Goal: Task Accomplishment & Management: Use online tool/utility

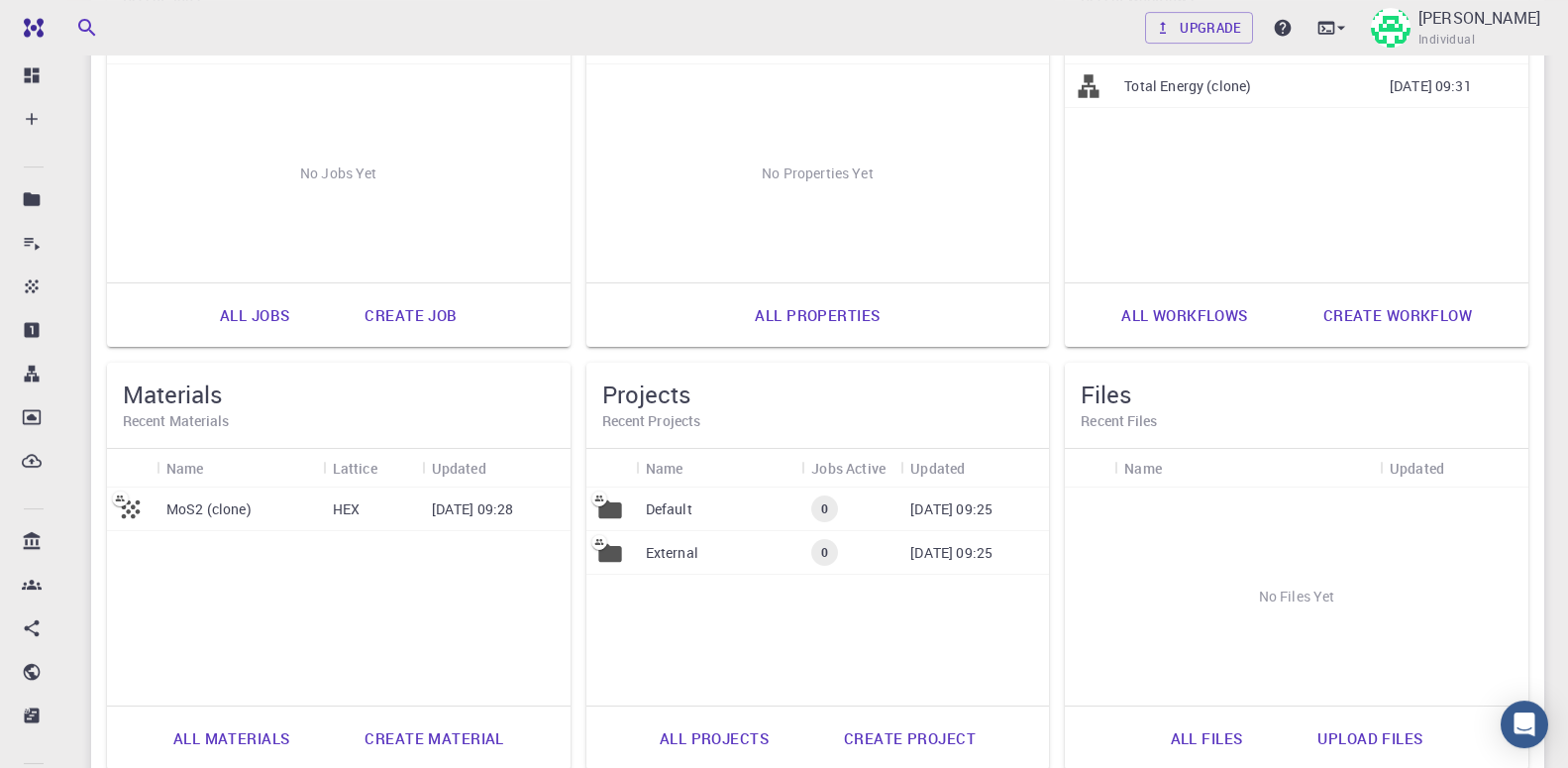
scroll to position [303, 0]
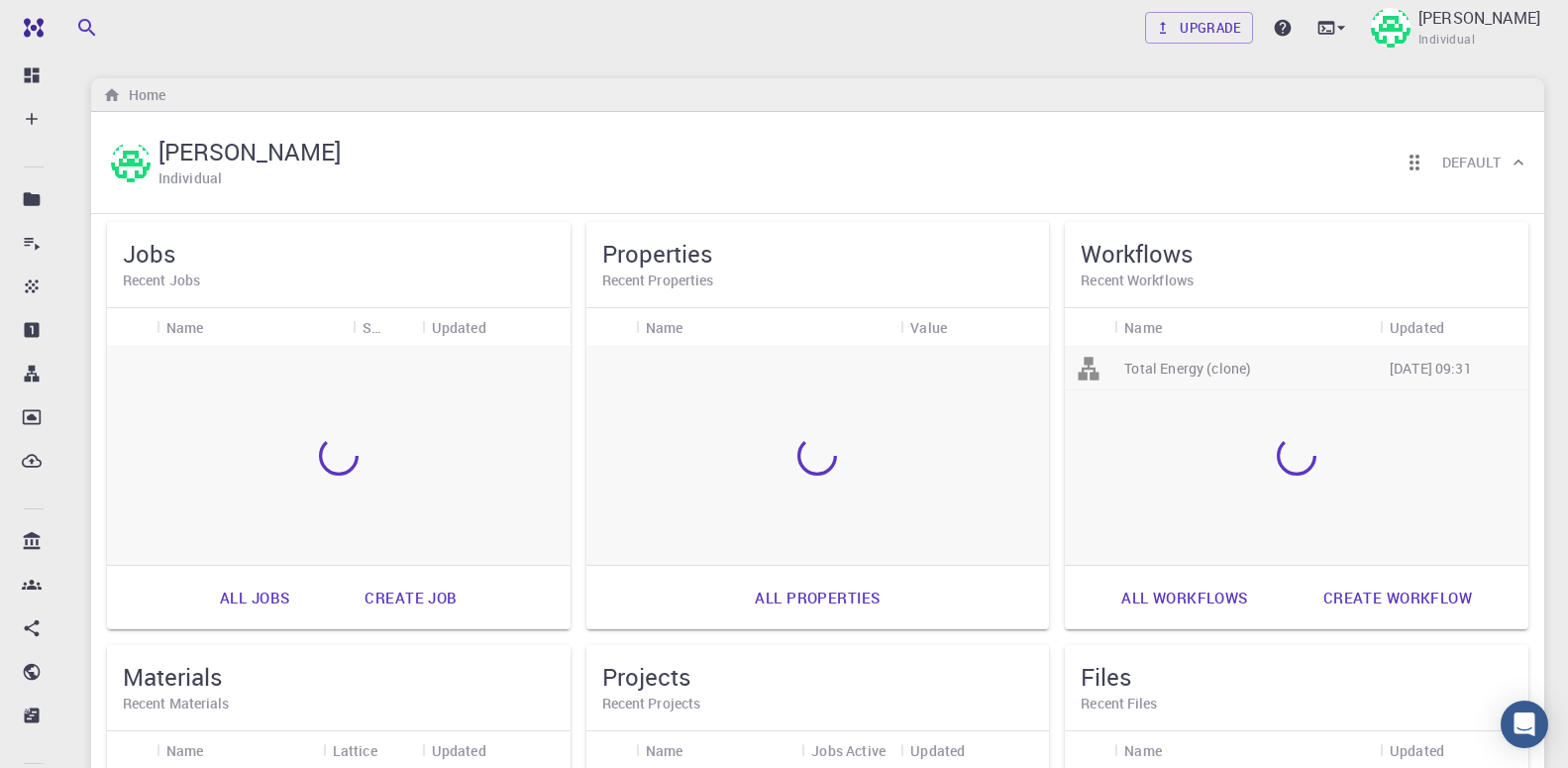
scroll to position [303, 0]
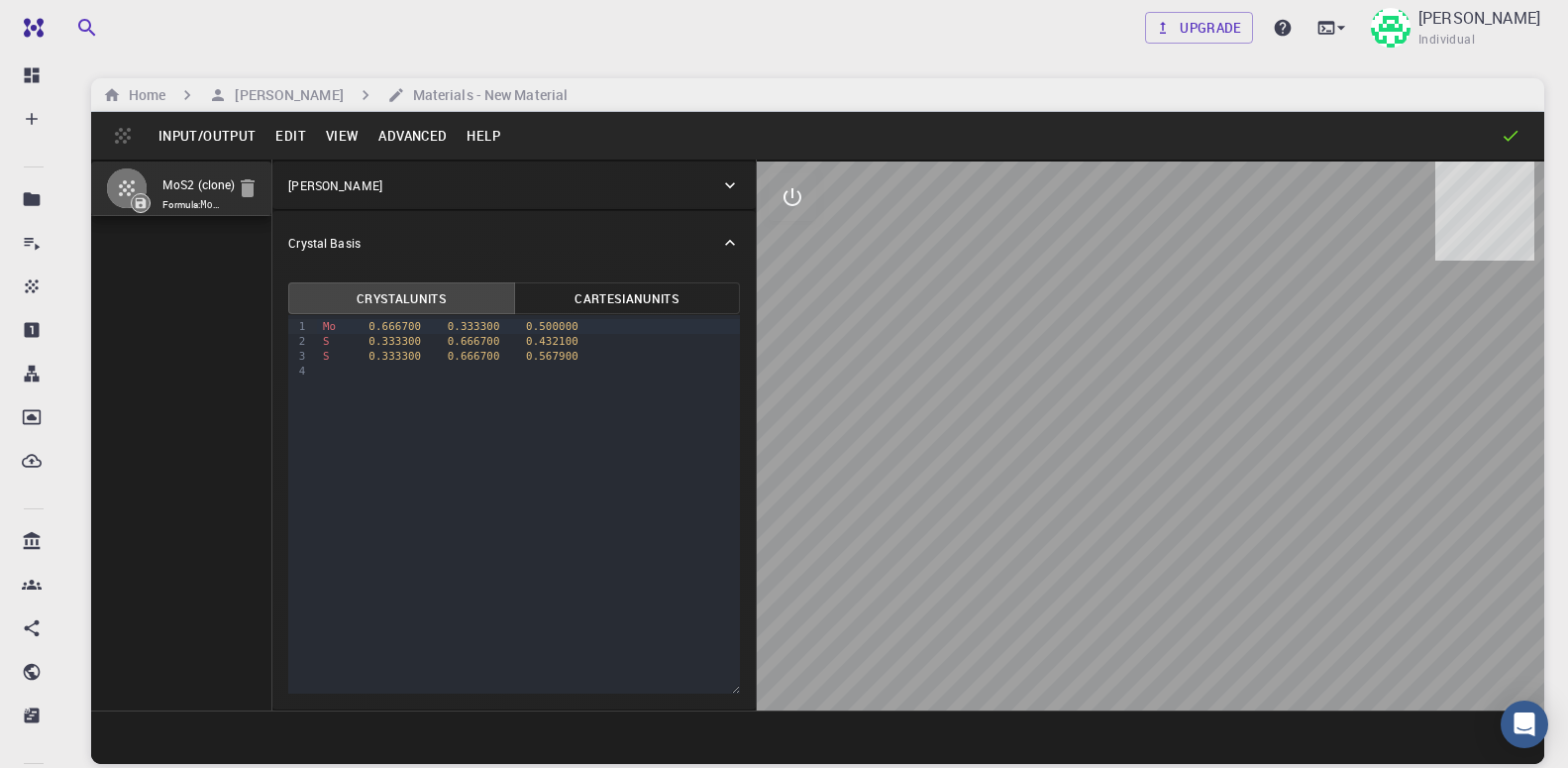
click at [203, 141] on button "Input/Output" at bounding box center [206, 135] width 116 height 32
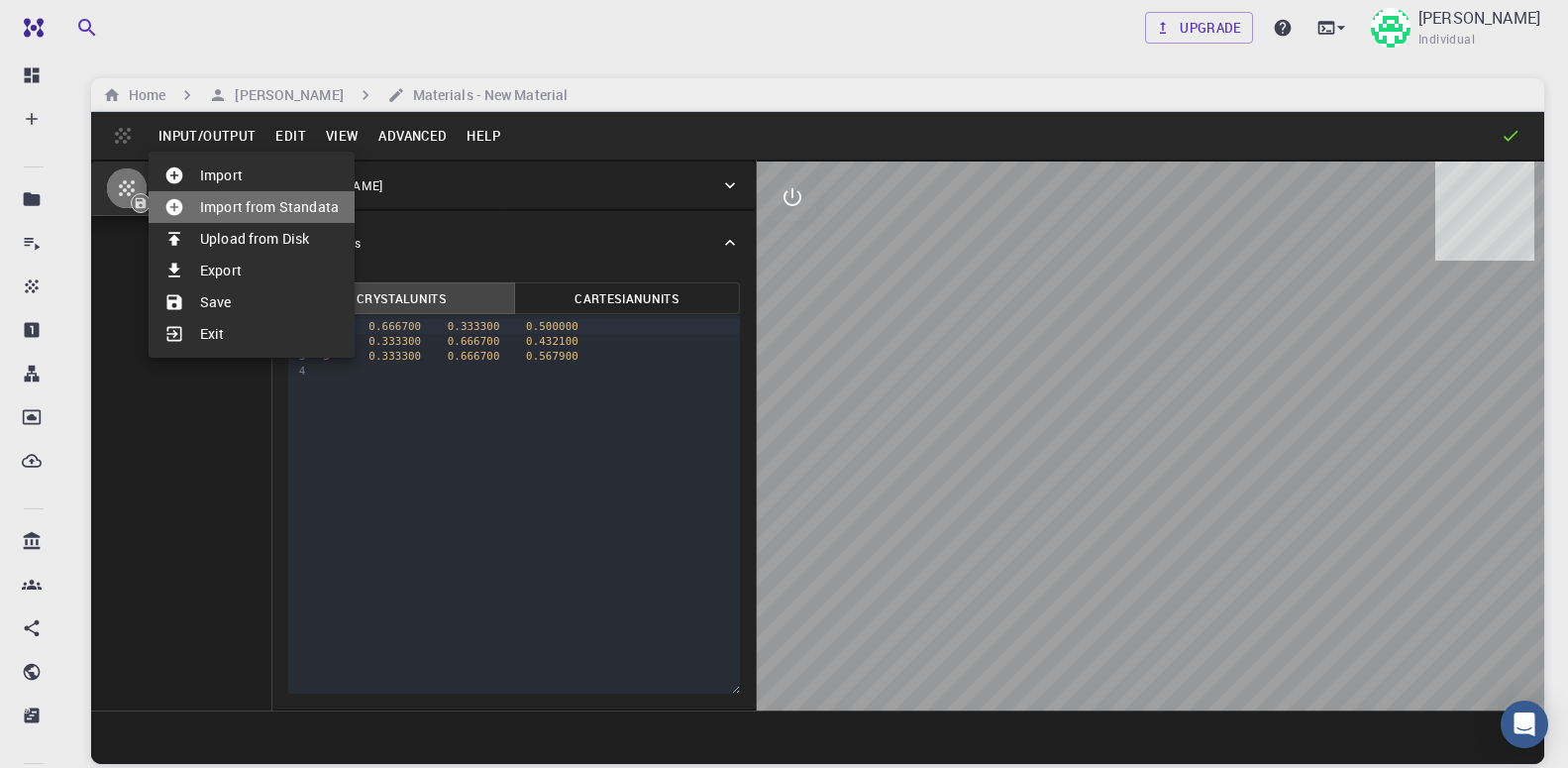
click at [268, 208] on li "Import from Standata" at bounding box center [251, 207] width 206 height 32
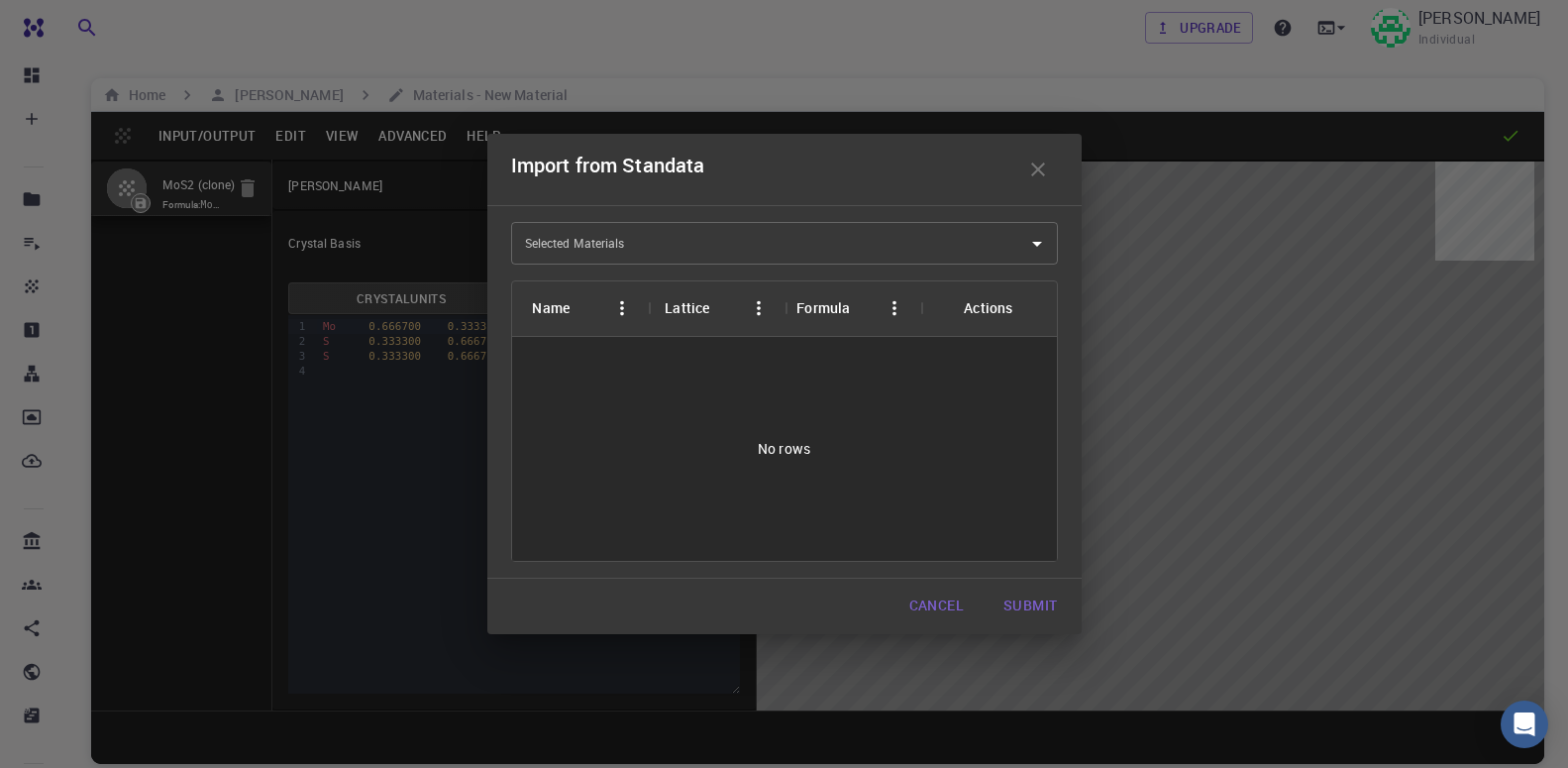
click at [671, 245] on input "Selected Materials" at bounding box center [770, 243] width 499 height 32
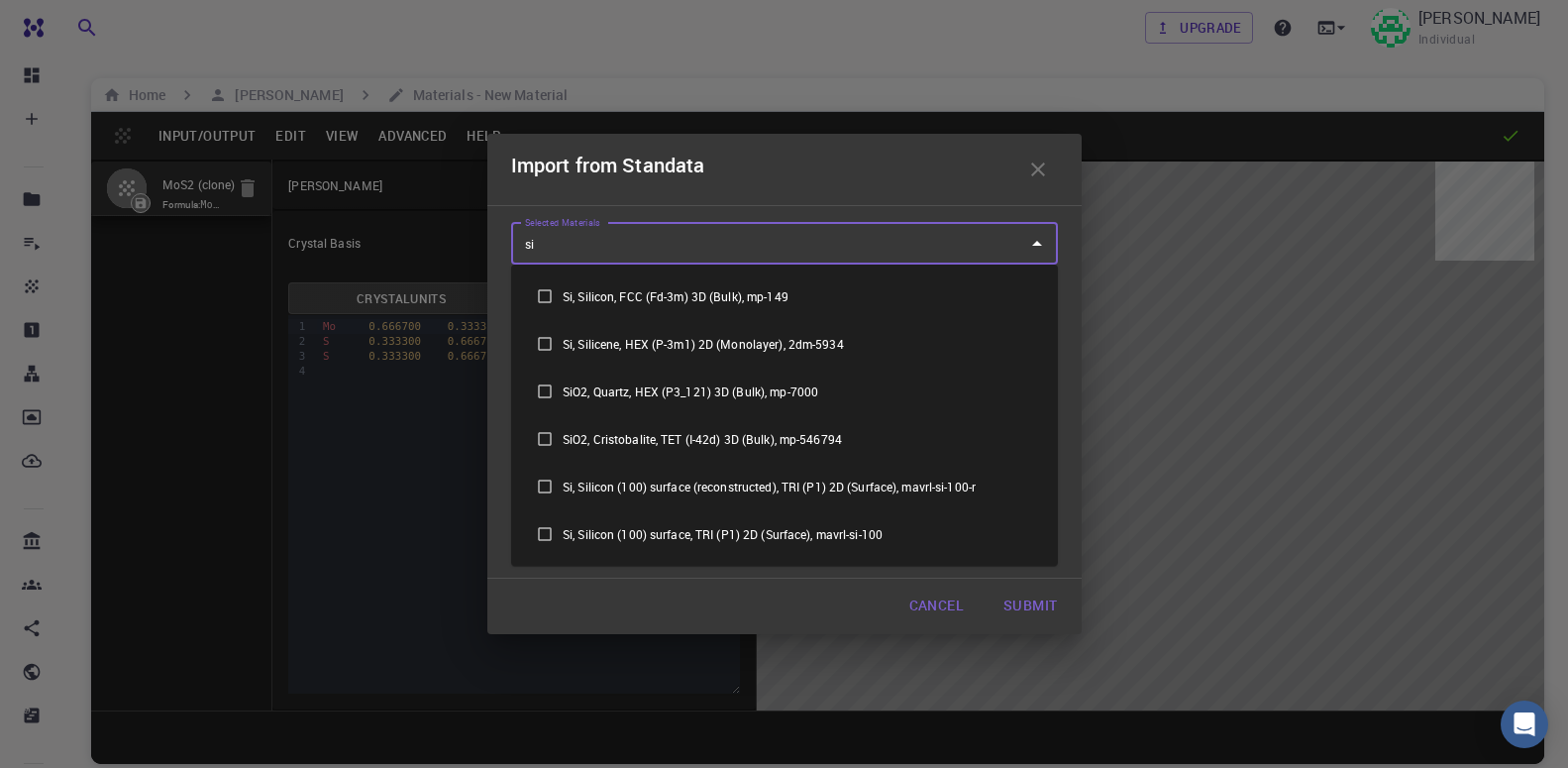
type input "sil"
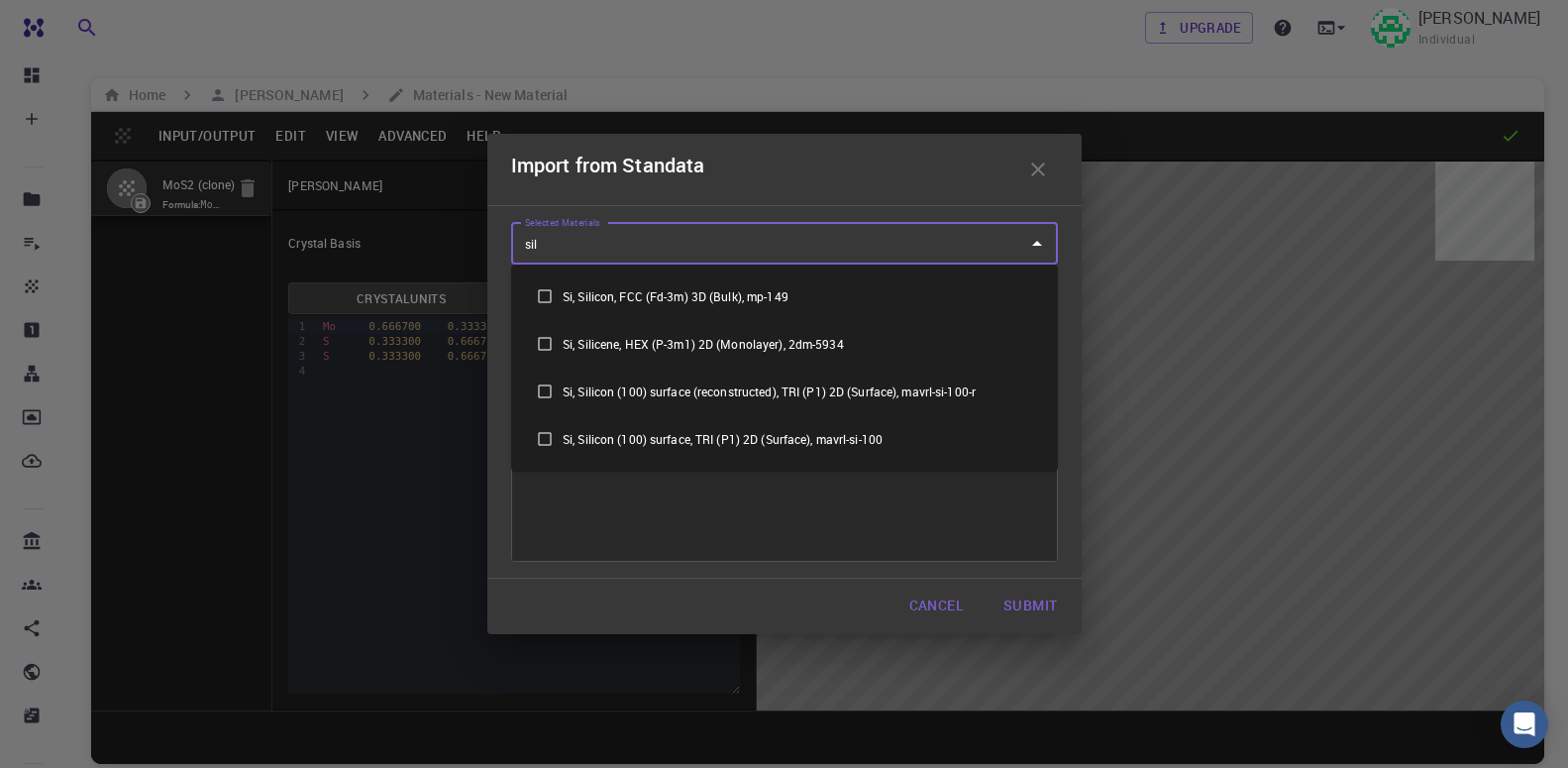
click at [539, 345] on input "checkbox" at bounding box center [545, 344] width 36 height 36
checkbox input "true"
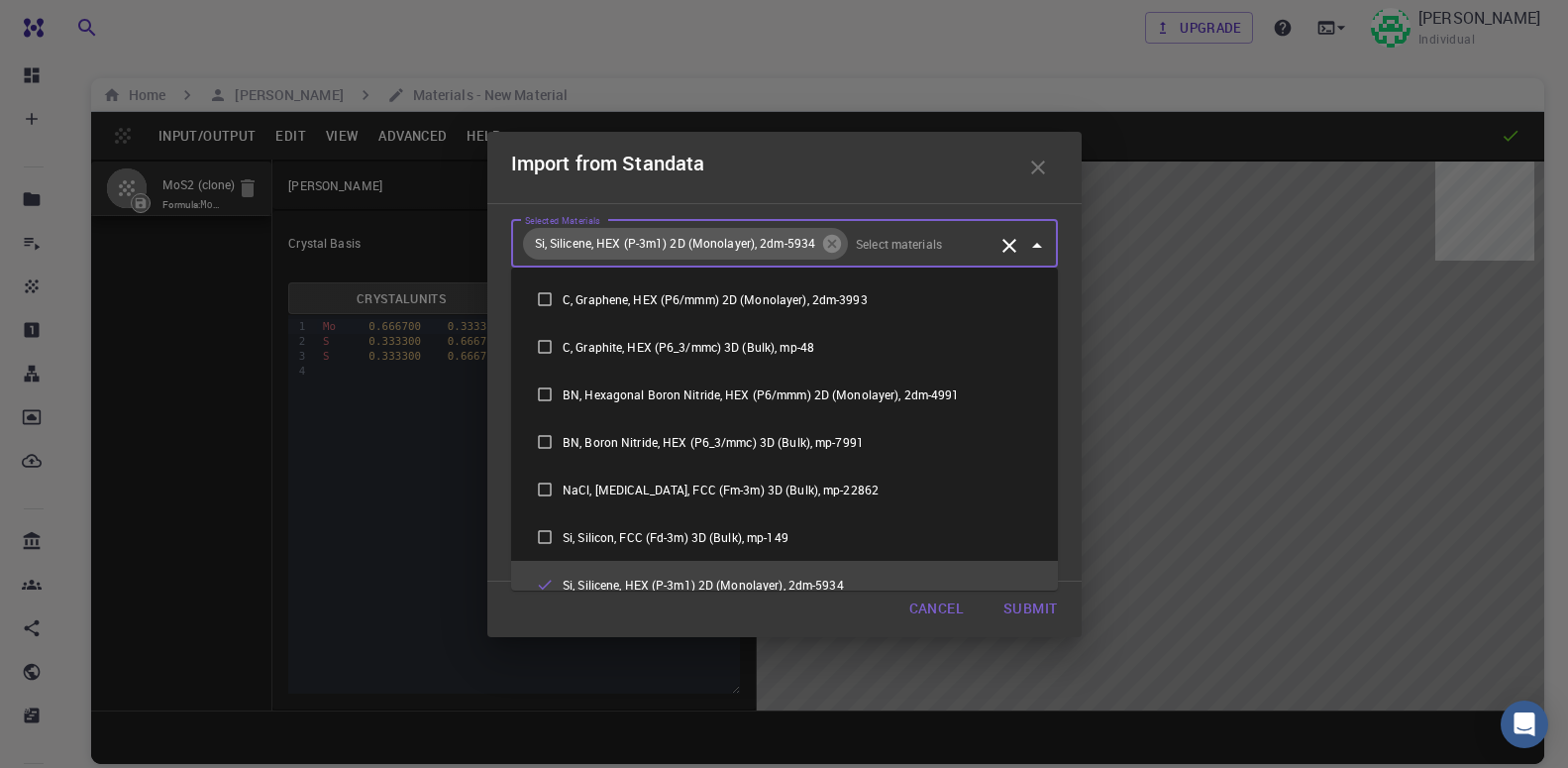
scroll to position [18, 0]
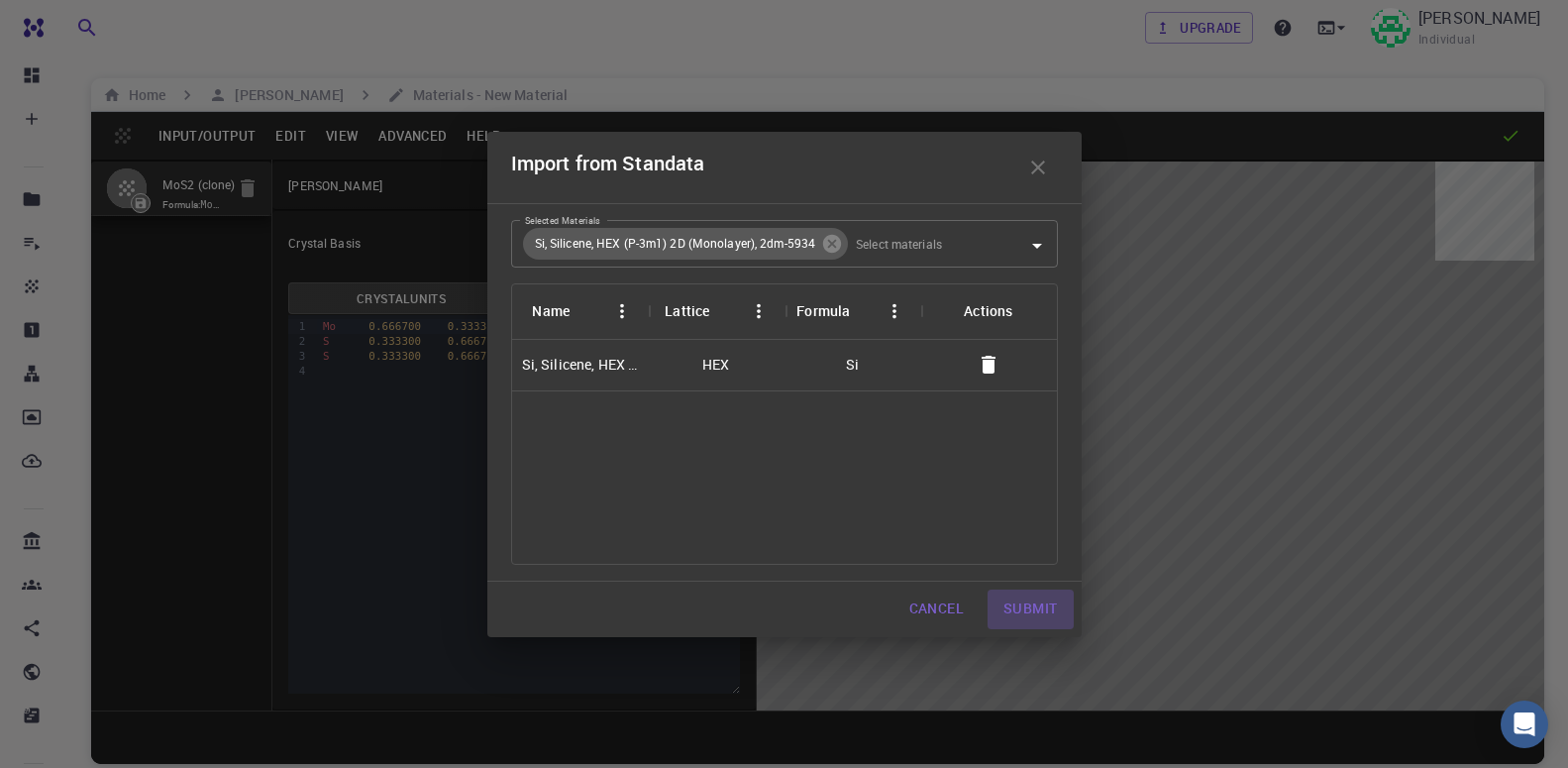
click at [1010, 614] on button "Submit" at bounding box center [1031, 609] width 86 height 40
type input "3.19622247792938"
type input "119.999995053606"
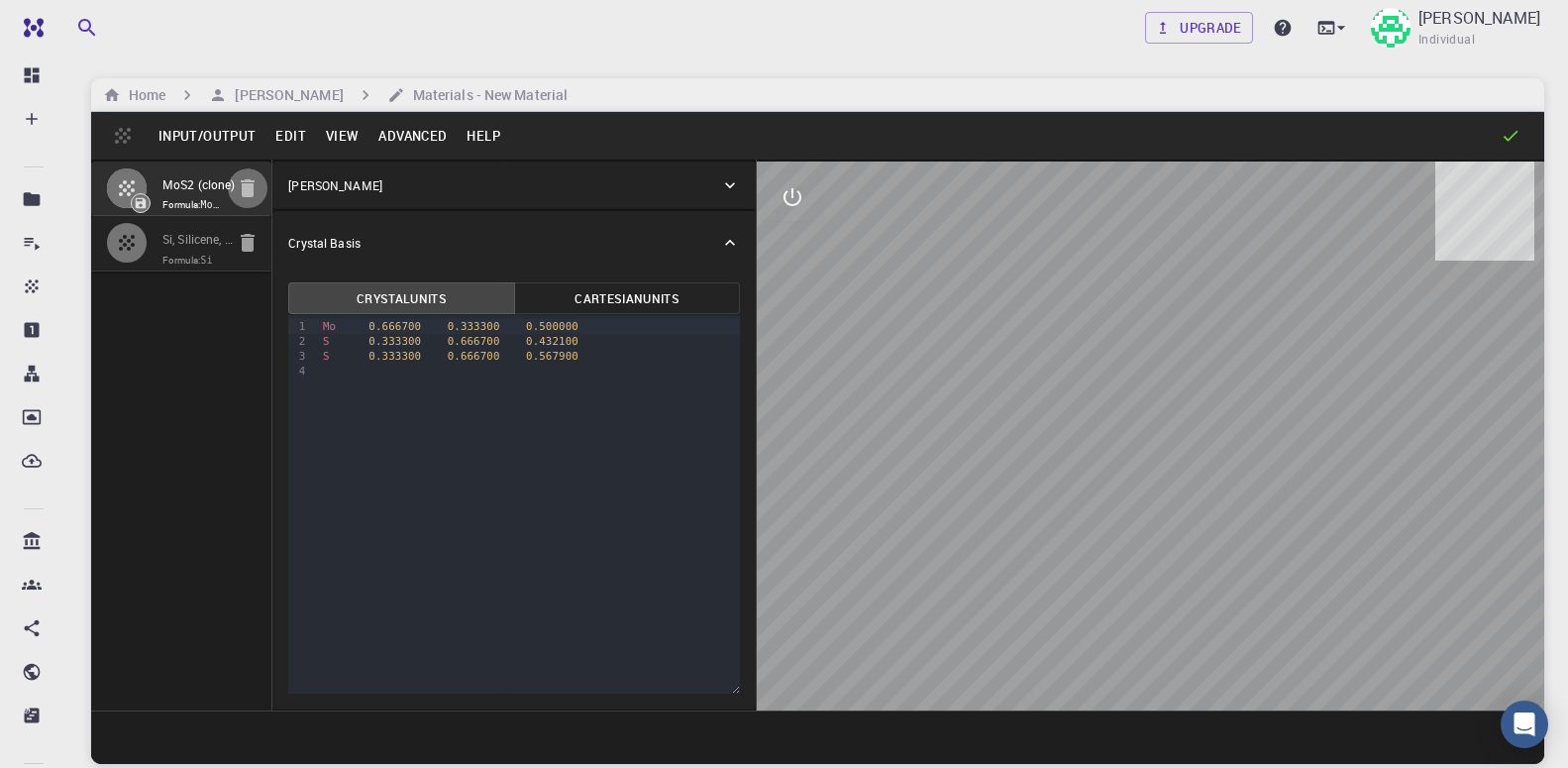
click at [254, 189] on icon "button" at bounding box center [248, 188] width 14 height 18
type input "3.875909"
type input "3.875457"
type input "20.688228"
type input "120.0039"
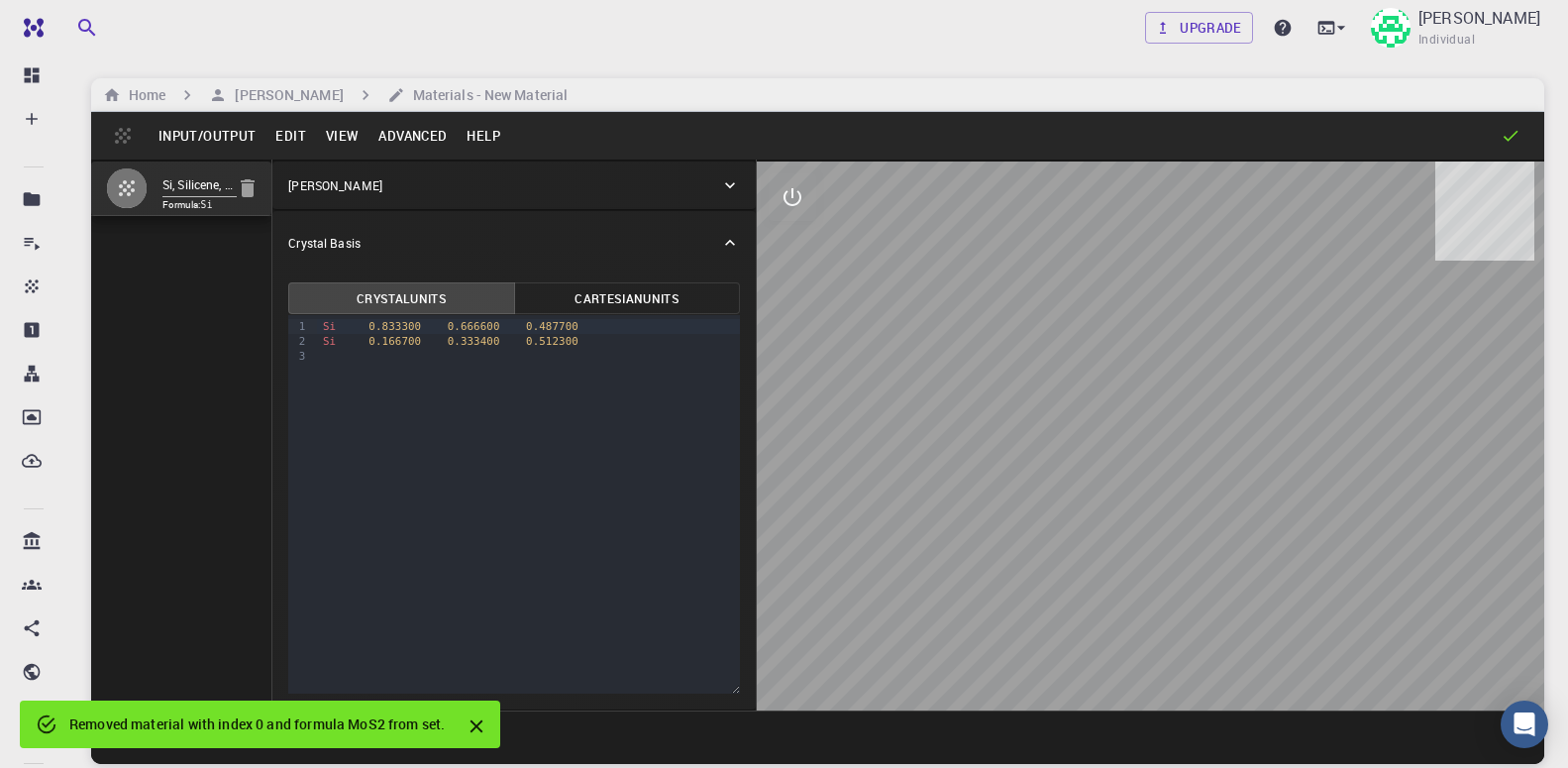
click at [426, 137] on button "Advanced" at bounding box center [412, 135] width 89 height 32
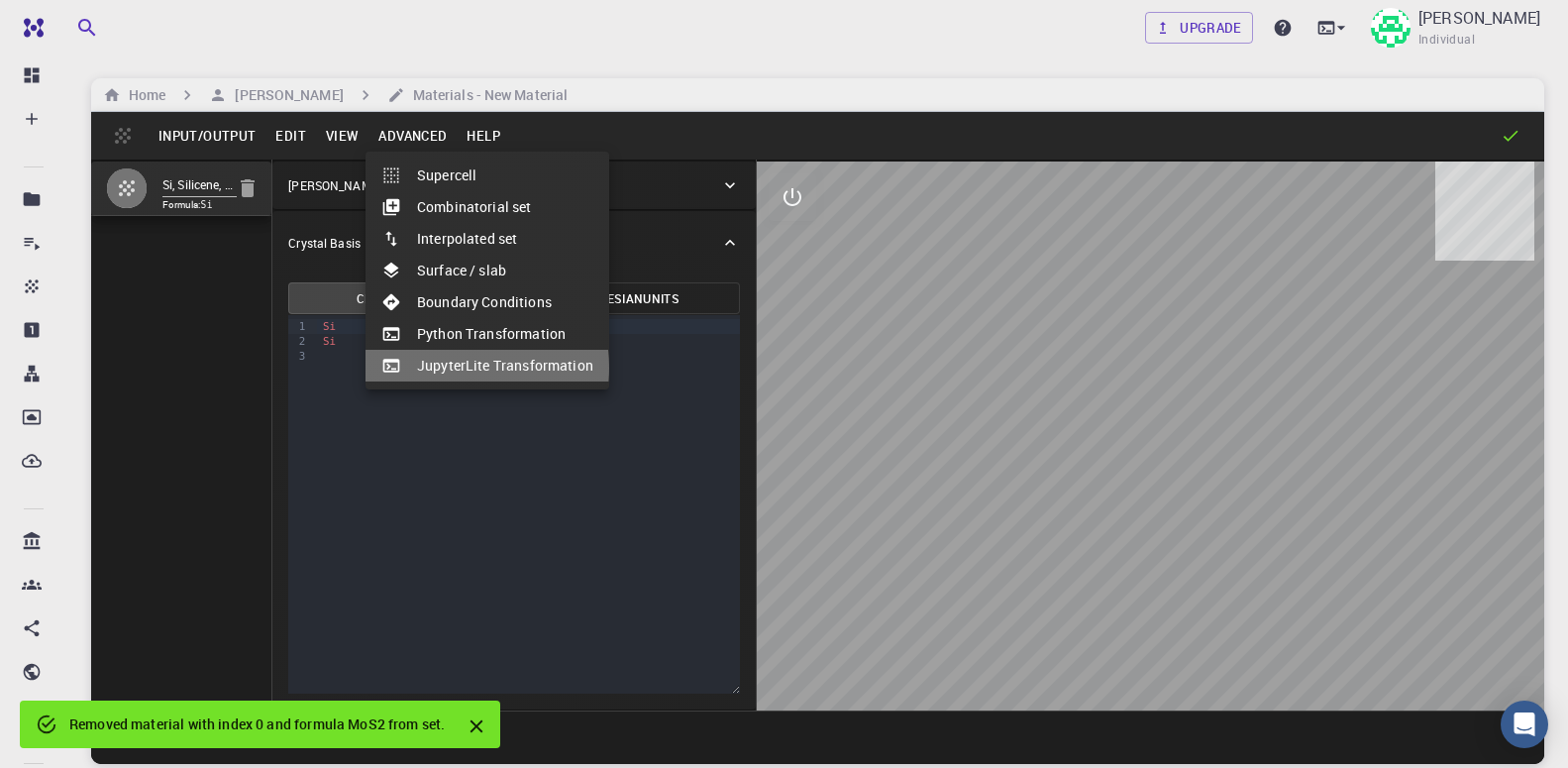
click at [450, 367] on li "JupyterLite Transformation" at bounding box center [487, 365] width 244 height 32
